Goal: Communication & Community: Ask a question

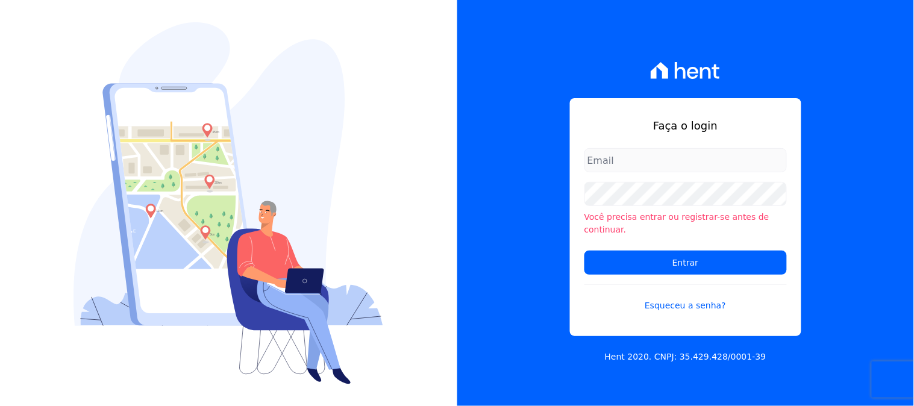
click at [624, 165] on input "email" at bounding box center [686, 160] width 202 height 24
type input "[PERSON_NAME][EMAIL_ADDRESS][DOMAIN_NAME]"
click at [613, 269] on form "kelly.silva@construtoramgtec.com.br Você precisa entrar ou registrar-se antes d…" at bounding box center [686, 237] width 202 height 178
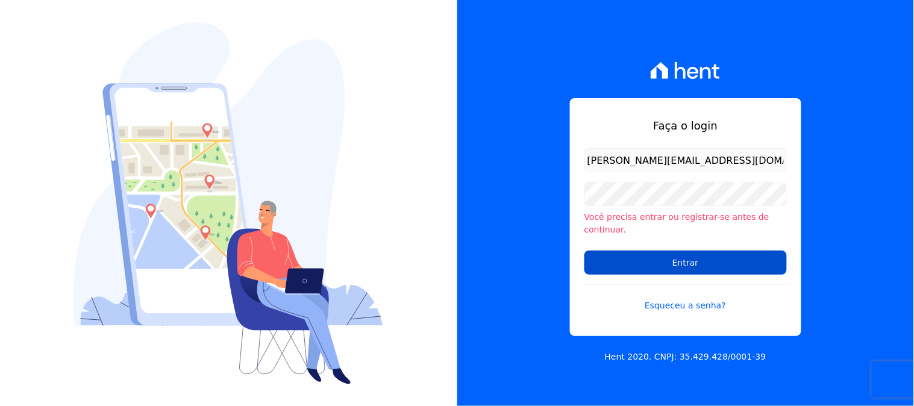
click at [618, 263] on input "Entrar" at bounding box center [686, 263] width 202 height 24
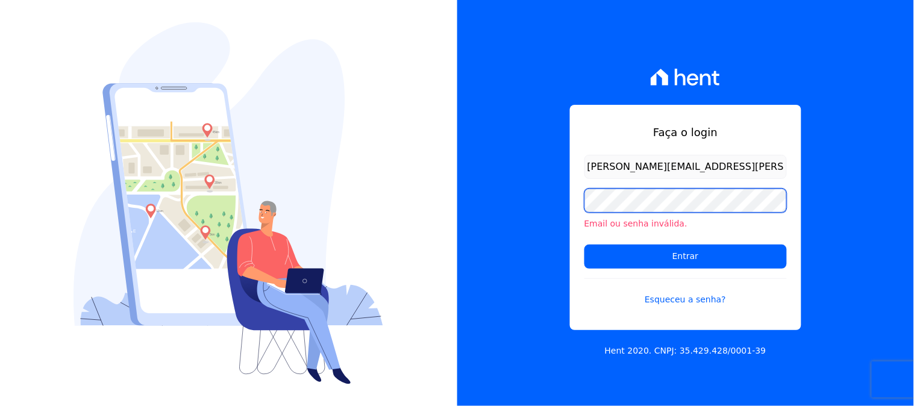
click at [585, 245] on input "Entrar" at bounding box center [686, 257] width 202 height 24
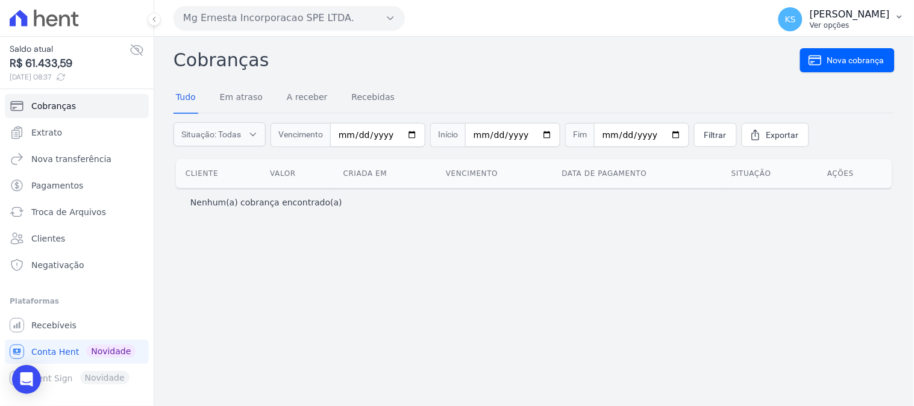
click at [880, 16] on p "[PERSON_NAME]" at bounding box center [850, 14] width 80 height 12
click at [824, 50] on link "Logout" at bounding box center [837, 52] width 154 height 22
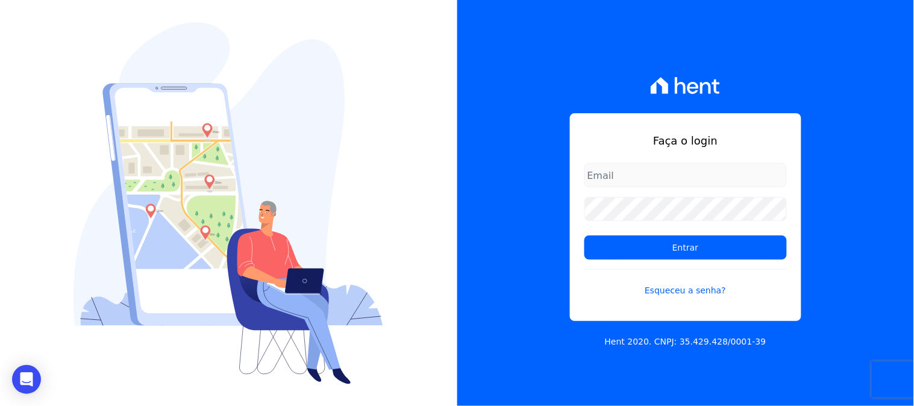
click at [705, 181] on input "email" at bounding box center [686, 175] width 202 height 24
type input "kelly.silva@construtoramgtec.com.br"
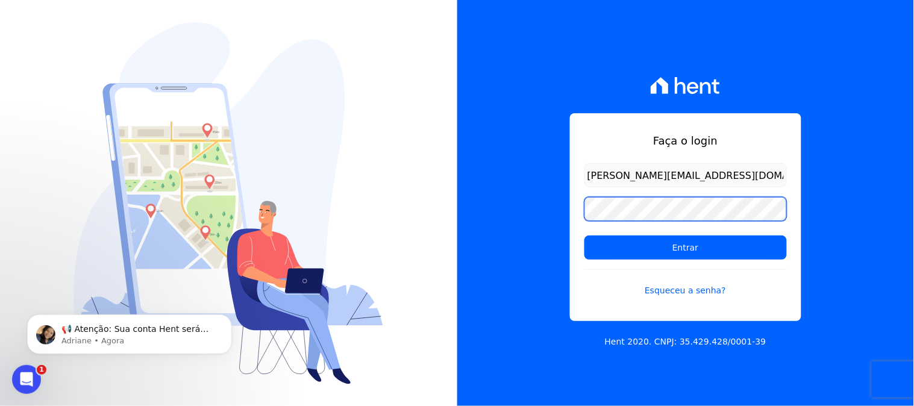
click at [412, 213] on div "Faça o login kelly.silva@construtoramgtec.com.br Entrar Esqueceu a senha? Hent …" at bounding box center [457, 203] width 914 height 406
click at [585, 236] on input "Entrar" at bounding box center [686, 248] width 202 height 24
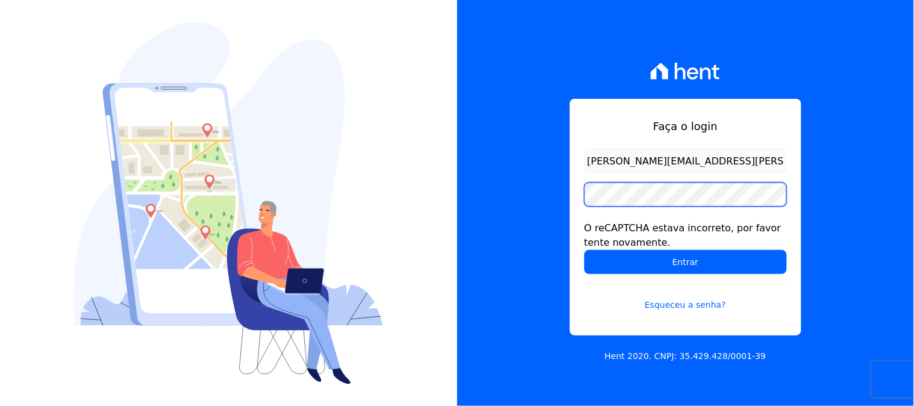
click at [585, 250] on input "Entrar" at bounding box center [686, 262] width 202 height 24
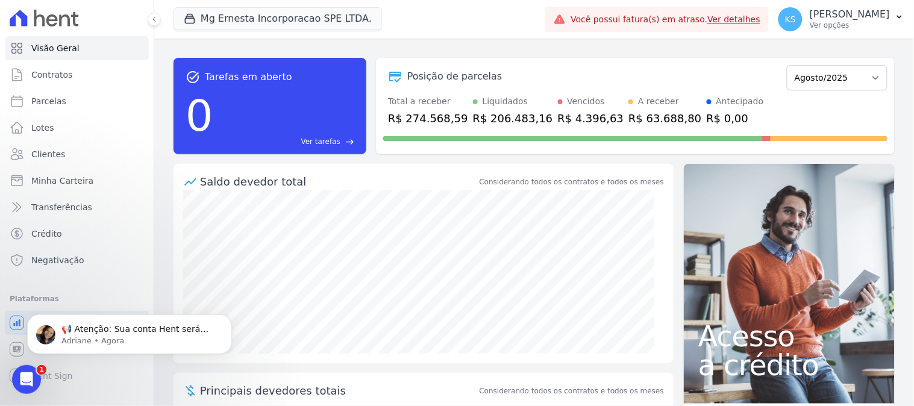
click at [761, 20] on link "Ver detalhes" at bounding box center [734, 19] width 53 height 10
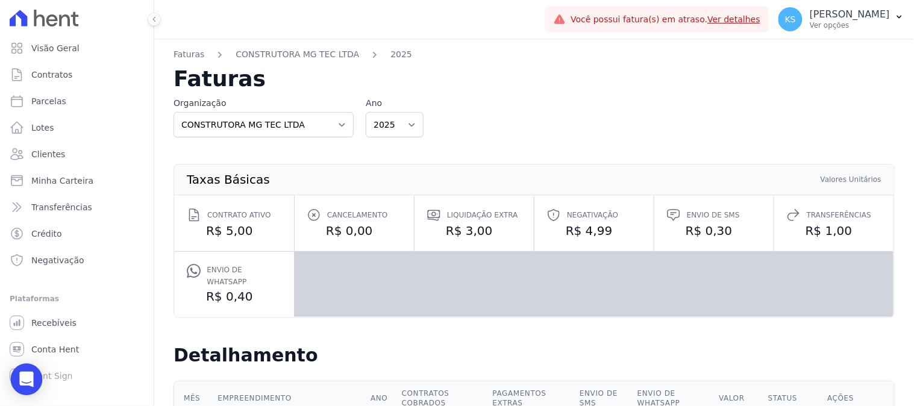
click at [32, 381] on icon "Open Intercom Messenger" at bounding box center [27, 380] width 16 height 16
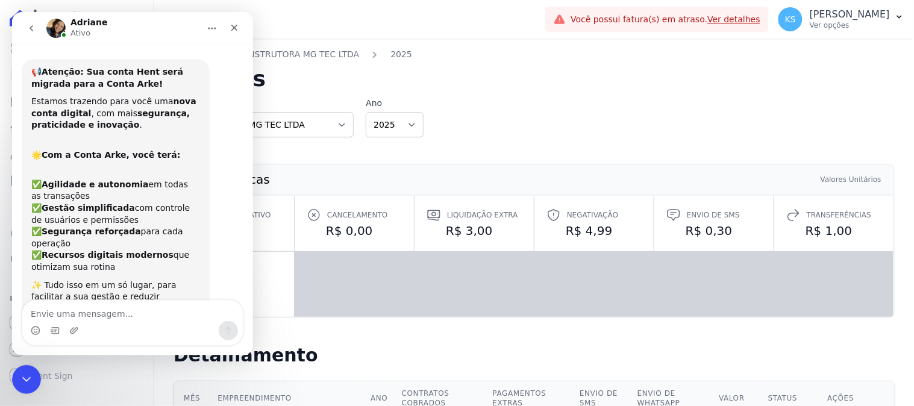
scroll to position [183, 0]
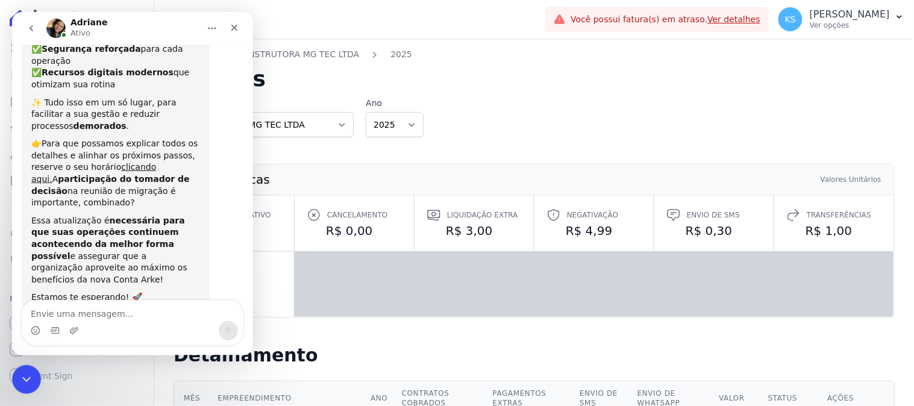
click at [32, 28] on icon "go back" at bounding box center [31, 28] width 10 height 10
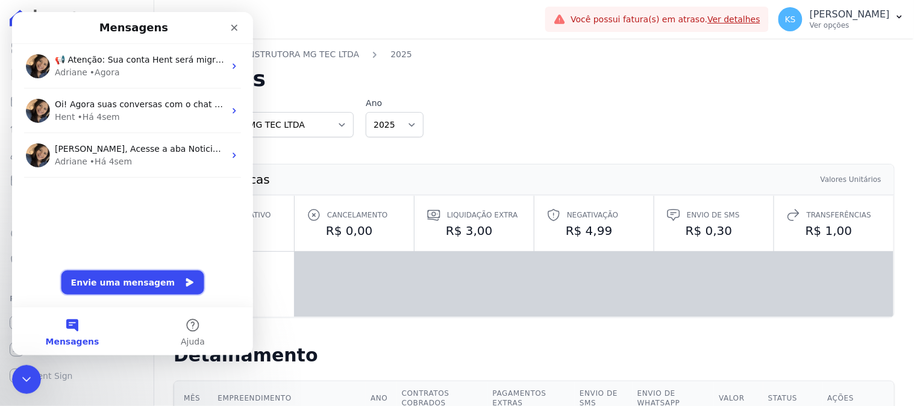
click at [125, 280] on button "Envie uma mensagem" at bounding box center [132, 282] width 143 height 24
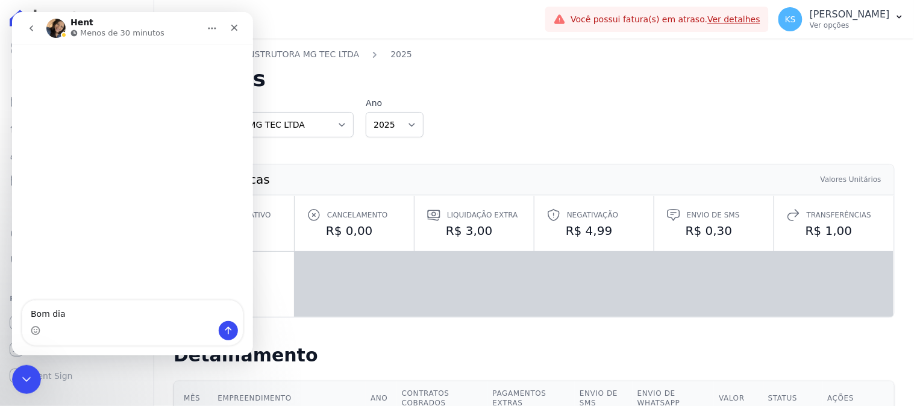
type textarea "Bom dia"
type textarea "es"
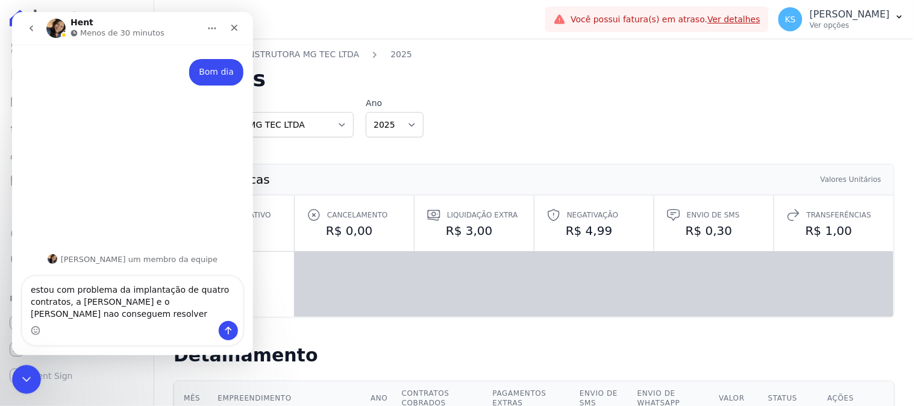
type textarea "estou com problema da implantação de quatro contratos, a Viviane e o Joseffer n…"
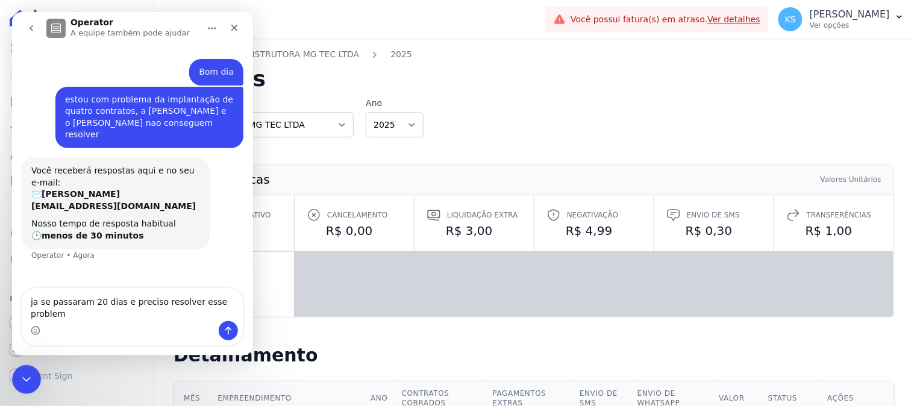
type textarea "ja se passaram 20 dias e preciso resolver esse problema"
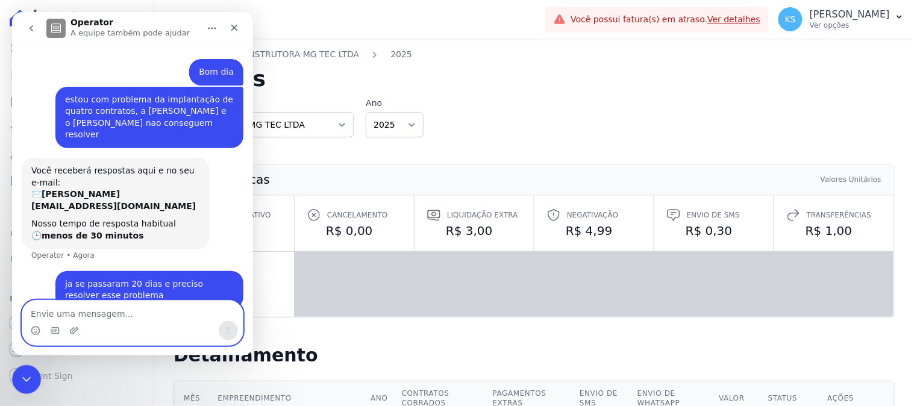
click at [80, 314] on textarea "Envie uma mensagem..." at bounding box center [132, 310] width 221 height 20
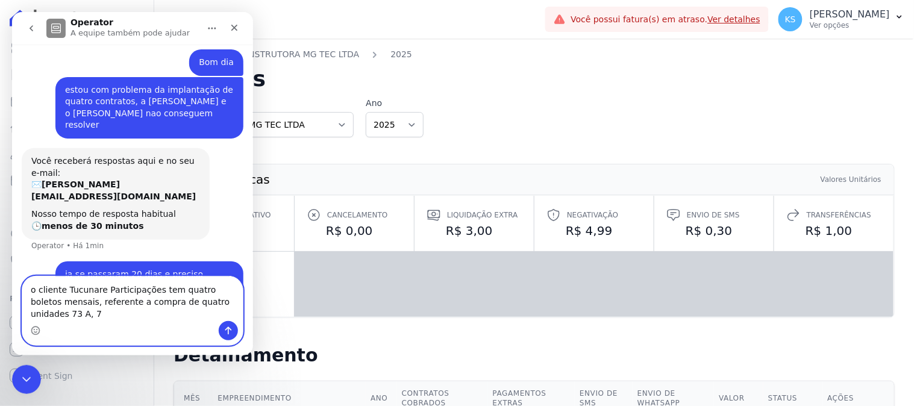
scroll to position [22, 0]
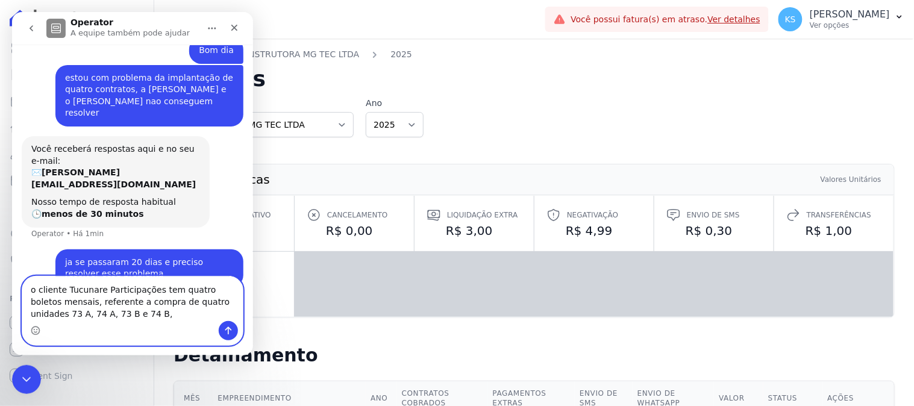
type textarea "o cliente Tucunare Participações tem quatro boletos mensais, referente a compra…"
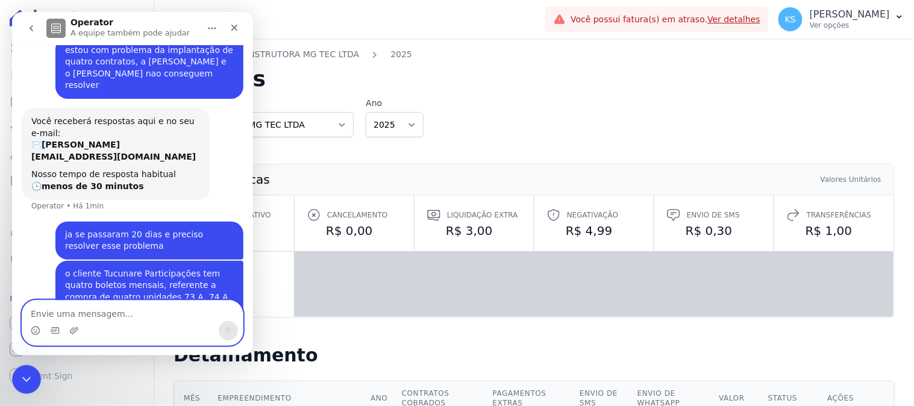
scroll to position [49, 0]
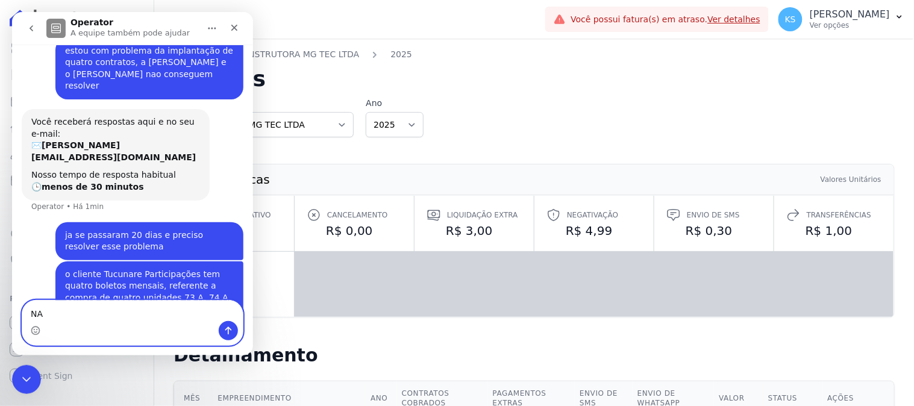
type textarea "N"
click at [856, 24] on p "Ver opções" at bounding box center [850, 25] width 80 height 10
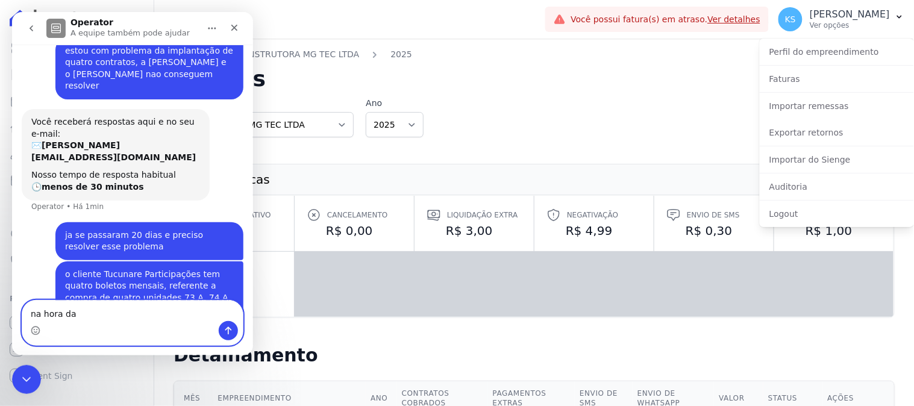
click at [105, 308] on textarea "na hora da" at bounding box center [132, 310] width 221 height 20
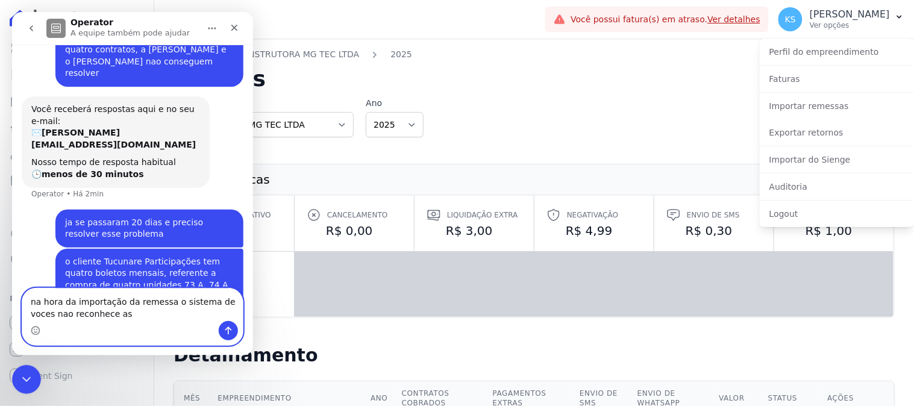
scroll to position [61, 0]
type textarea "na hora da importação da remessa o sistema de voces nao reconhece as cobranças"
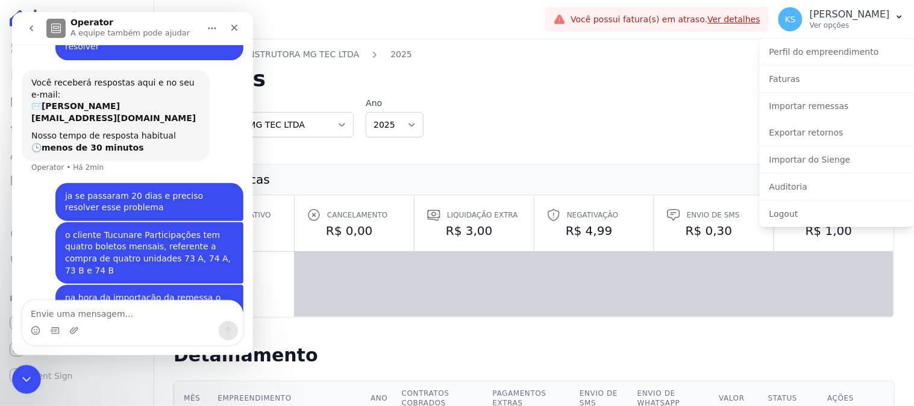
click at [105, 329] on div "Messenger da Intercom" at bounding box center [132, 330] width 221 height 19
click at [60, 317] on textarea "Envie uma mensagem..." at bounding box center [132, 310] width 221 height 20
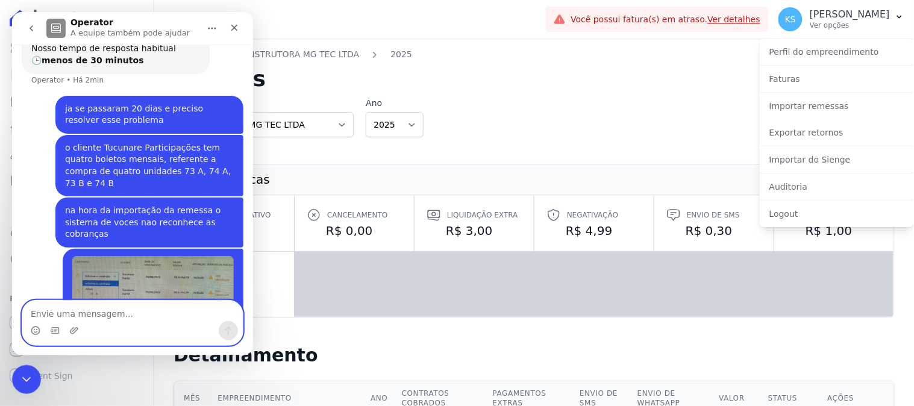
click at [140, 308] on textarea "Envie uma mensagem..." at bounding box center [132, 310] width 221 height 20
click at [89, 310] on textarea "Envie uma mensagem..." at bounding box center [132, 310] width 221 height 20
paste textarea "Envie uma mensagem..."
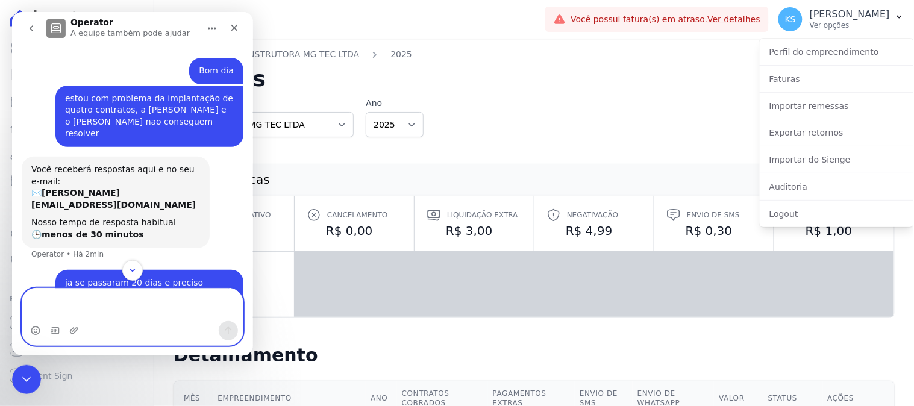
scroll to position [268, 0]
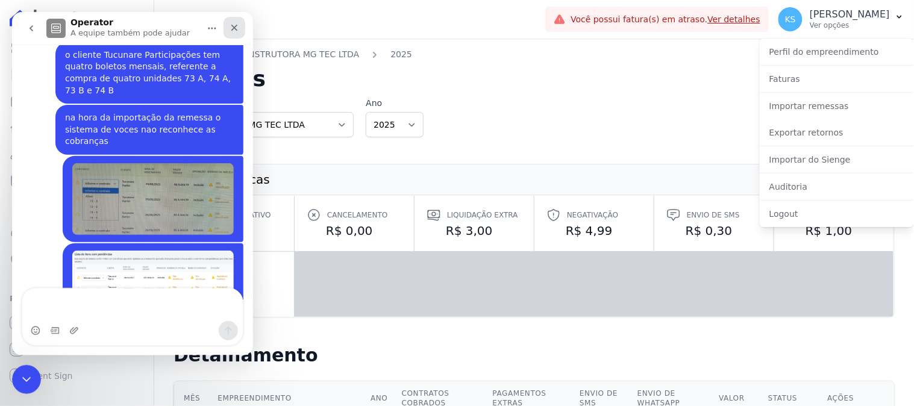
click at [237, 25] on icon "Fechar" at bounding box center [234, 27] width 10 height 10
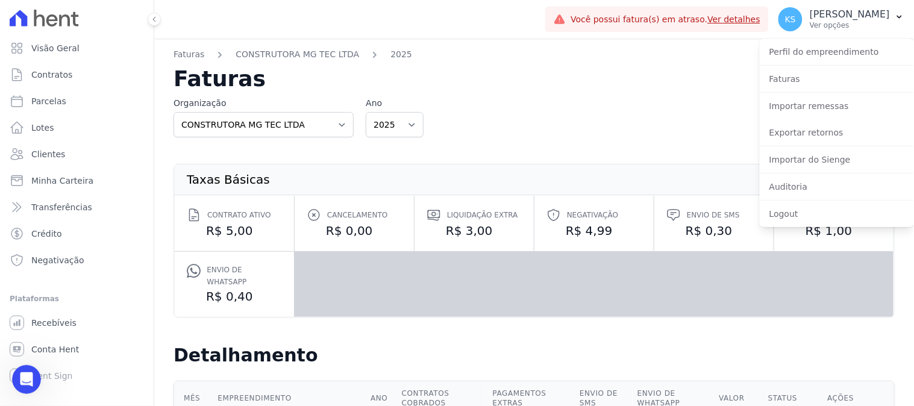
scroll to position [269, 0]
